Goal: Task Accomplishment & Management: Complete application form

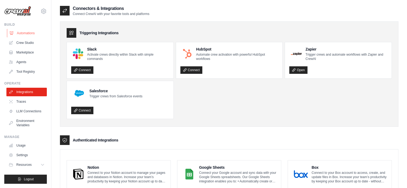
click at [17, 30] on link "Automations" at bounding box center [27, 33] width 40 height 9
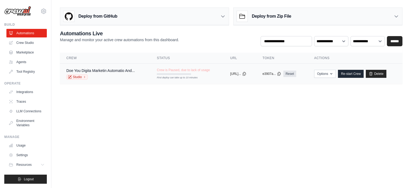
click at [109, 76] on div "Studio" at bounding box center [100, 76] width 68 height 5
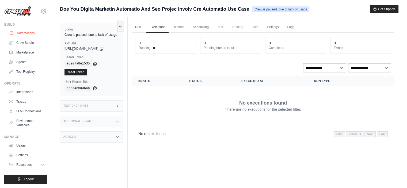
click at [24, 34] on link "Automations" at bounding box center [27, 33] width 40 height 9
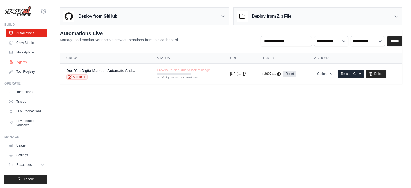
click at [24, 62] on link "Agents" at bounding box center [27, 62] width 40 height 9
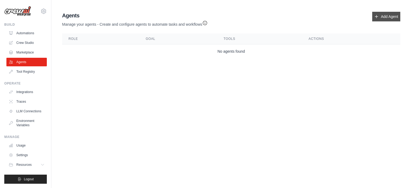
click at [386, 19] on link "Add Agent" at bounding box center [386, 17] width 28 height 10
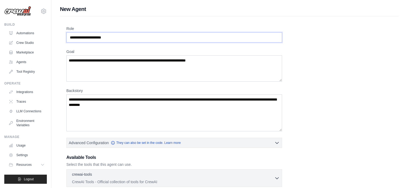
drag, startPoint x: 71, startPoint y: 37, endPoint x: 123, endPoint y: 36, distance: 52.1
click at [123, 36] on input "Role" at bounding box center [173, 37] width 215 height 10
click at [122, 61] on textarea "Goal" at bounding box center [173, 68] width 215 height 26
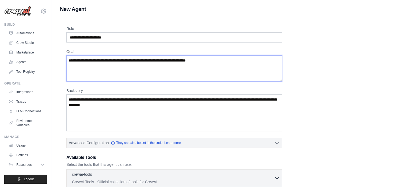
click at [122, 61] on textarea "Goal" at bounding box center [173, 68] width 215 height 26
drag, startPoint x: 118, startPoint y: 106, endPoint x: 66, endPoint y: 102, distance: 52.5
click at [66, 102] on div "Role Goal Backstory Advanced Configuration They can also be set in the code. Le…" at bounding box center [229, 148] width 338 height 265
click at [170, 114] on textarea "Backstory" at bounding box center [173, 112] width 215 height 37
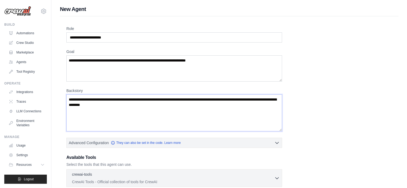
drag, startPoint x: 152, startPoint y: 109, endPoint x: 59, endPoint y: 99, distance: 93.5
click at [59, 99] on div "New Agent Role Goal Backstory Advanced Configuration They can also be set in th…" at bounding box center [228, 143] width 355 height 276
click at [82, 105] on textarea "Backstory" at bounding box center [173, 112] width 215 height 37
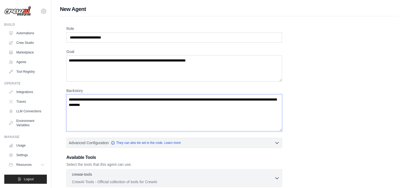
click at [82, 105] on textarea "Backstory" at bounding box center [173, 112] width 215 height 37
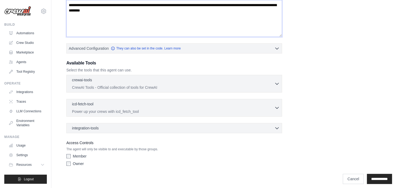
scroll to position [98, 0]
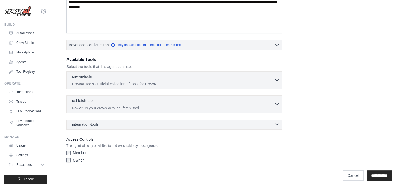
click at [186, 125] on div "integration-tools 0 selected" at bounding box center [175, 124] width 207 height 5
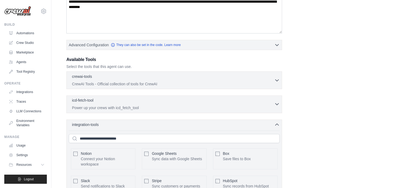
click at [274, 103] on icon "button" at bounding box center [276, 103] width 5 height 5
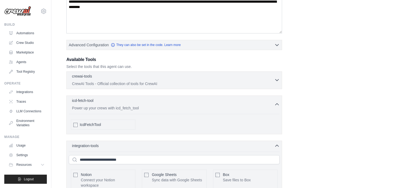
click at [279, 82] on button "crewai-tools 0 selected CrewAI Tools - Official collection of tools for CrewAI" at bounding box center [174, 80] width 211 height 13
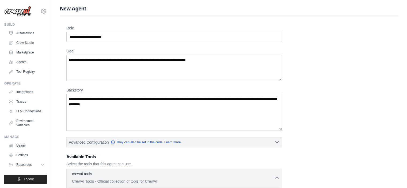
scroll to position [0, 0]
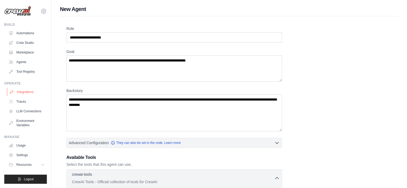
click at [27, 90] on link "Integrations" at bounding box center [27, 92] width 40 height 9
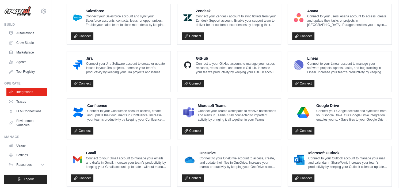
scroll to position [314, 0]
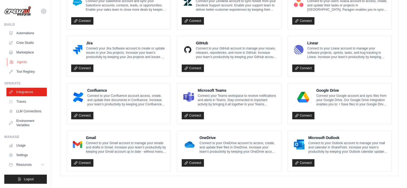
click at [27, 59] on link "Agents" at bounding box center [27, 62] width 40 height 9
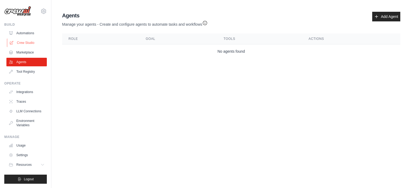
click at [32, 40] on link "Crew Studio" at bounding box center [27, 42] width 40 height 9
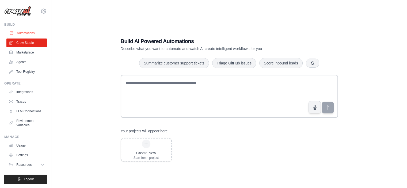
click at [33, 32] on link "Automations" at bounding box center [27, 33] width 40 height 9
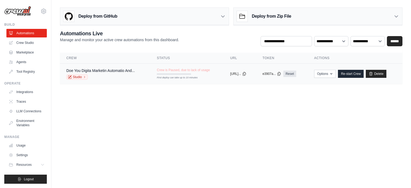
click at [331, 69] on td "Options Upload Zip & Deploy Export React JSX Component Export React TSX Compone…" at bounding box center [354, 74] width 95 height 21
